Goal: Find specific page/section: Find specific page/section

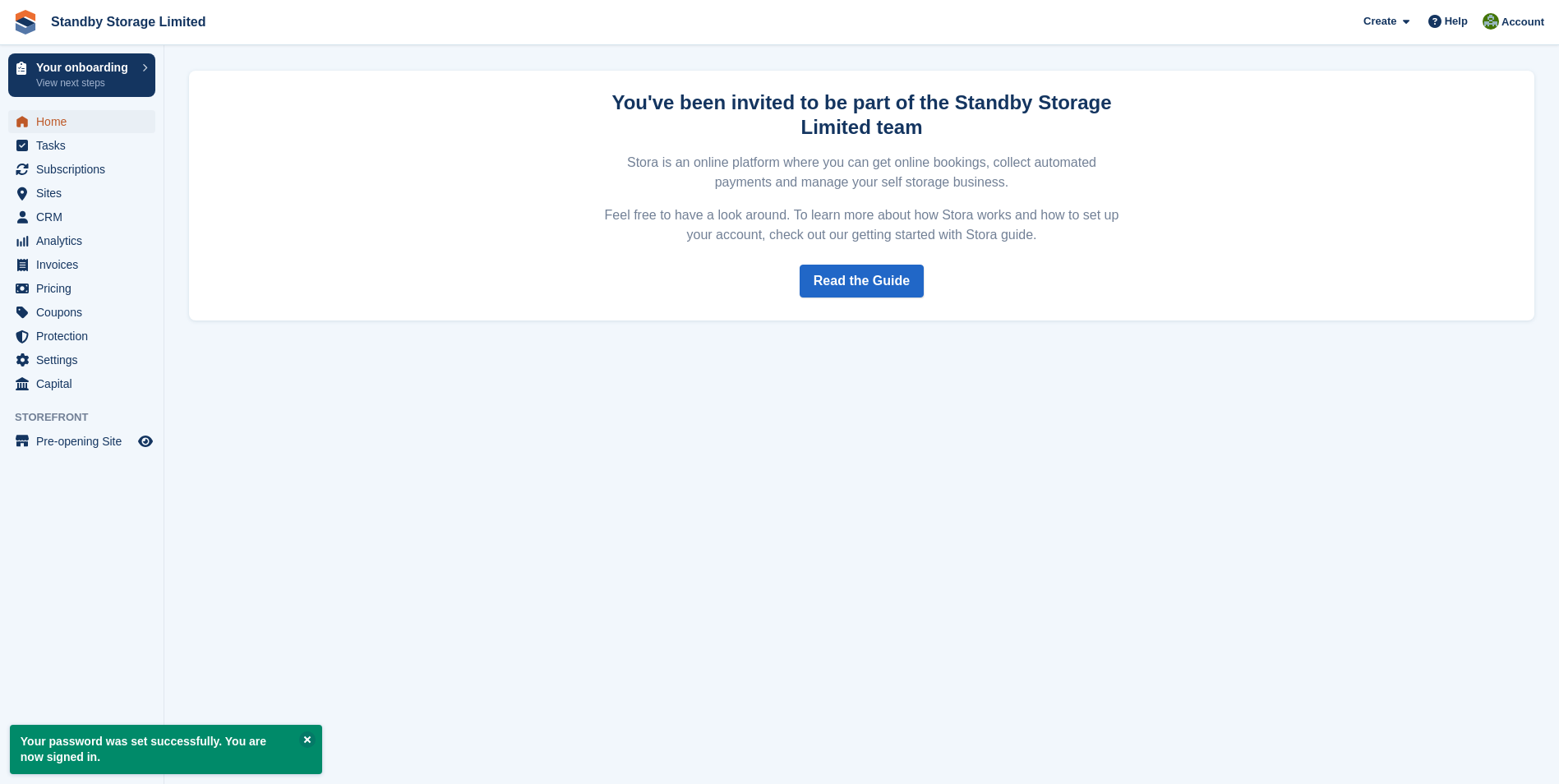
click at [55, 130] on span "Home" at bounding box center [85, 122] width 98 height 23
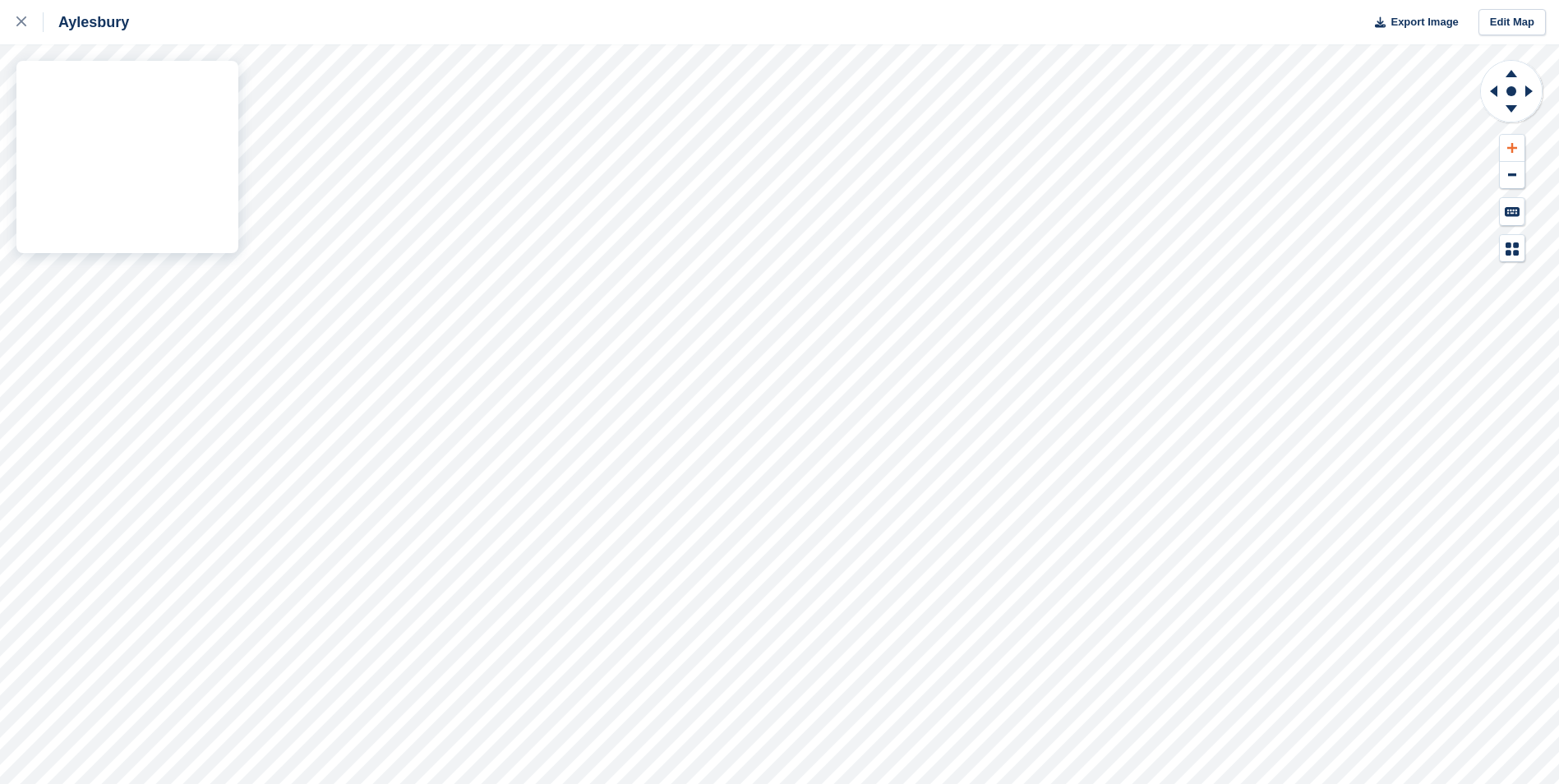
click at [221, 256] on div "Aylesbury Export Image Edit Map" at bounding box center [779, 392] width 1559 height 784
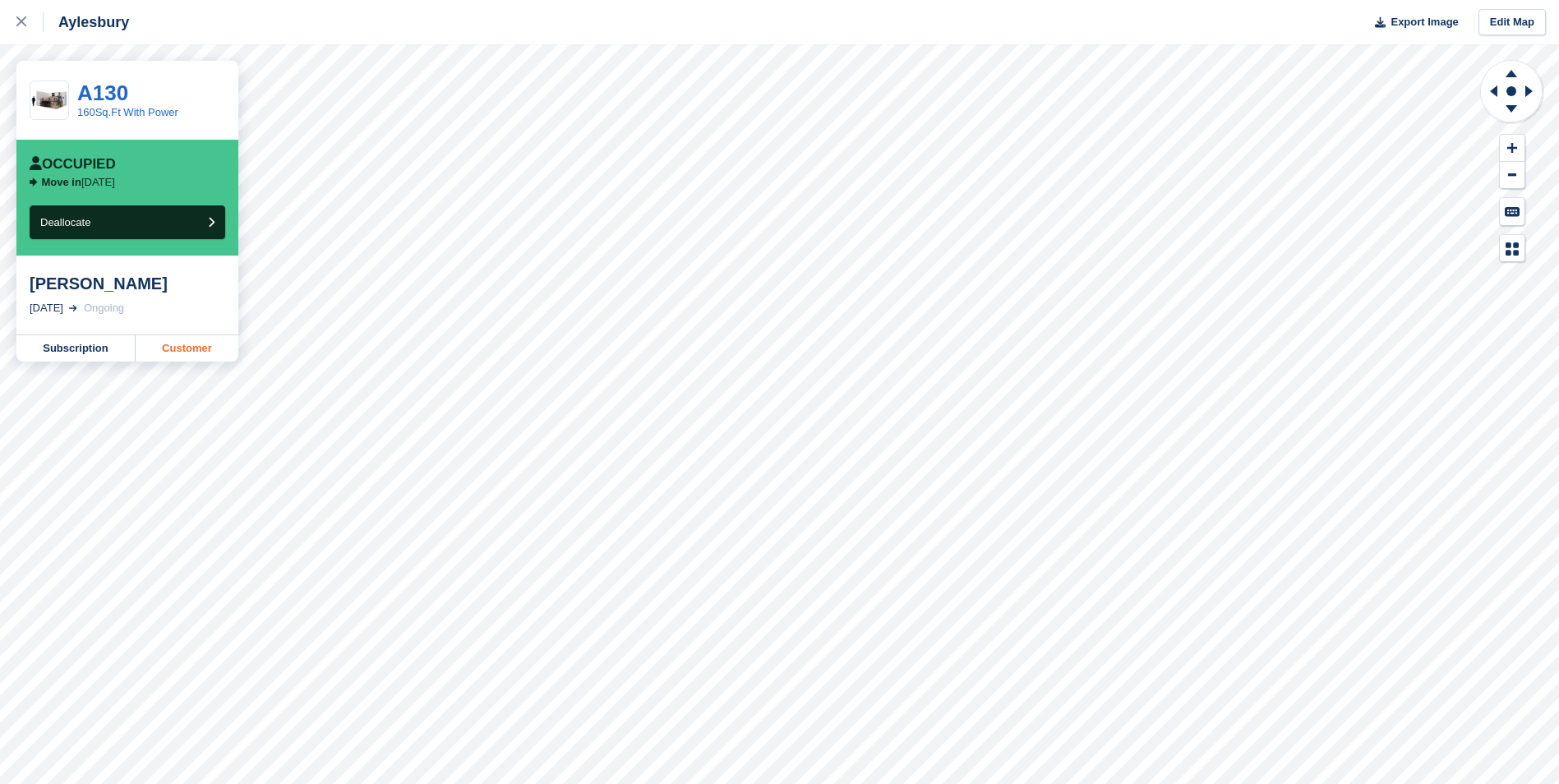
click at [197, 347] on link "Customer" at bounding box center [187, 348] width 103 height 26
